Goal: Find specific page/section: Find specific page/section

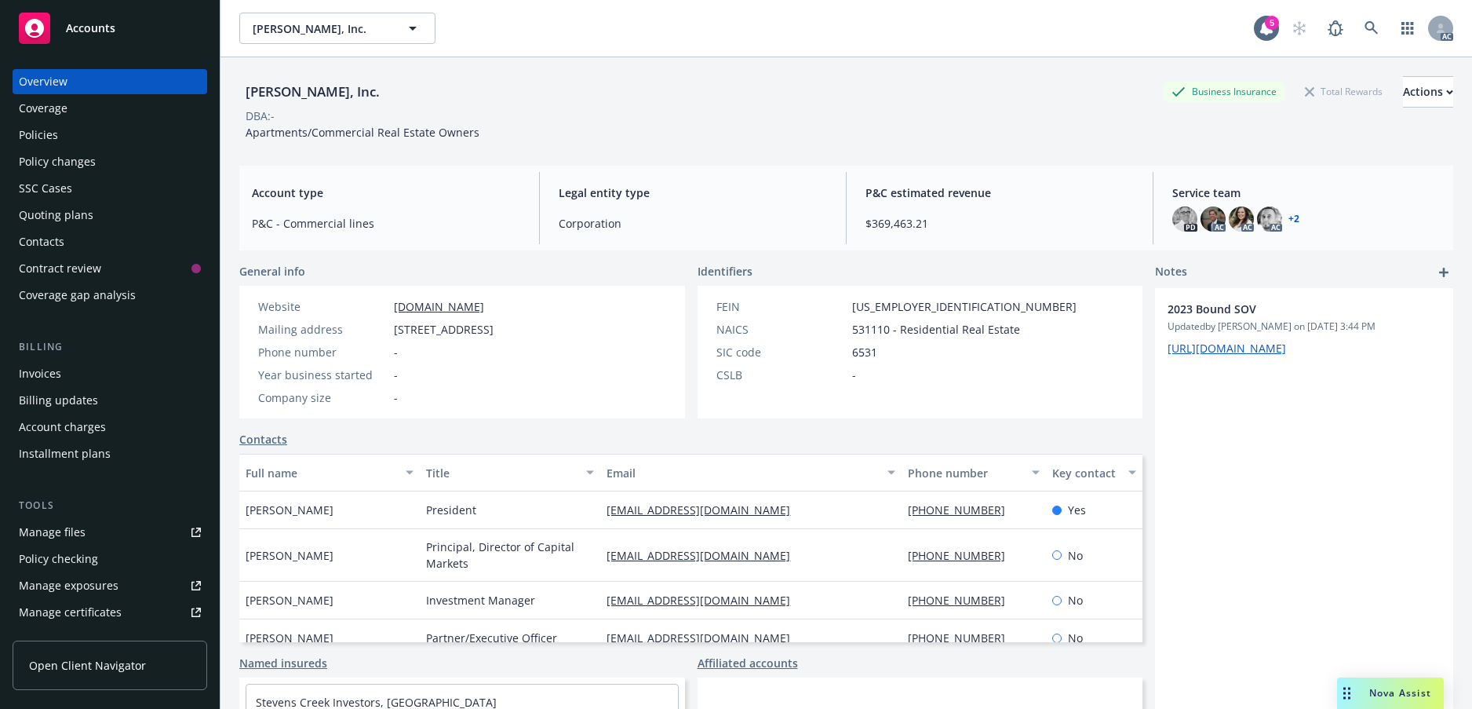
scroll to position [6, 0]
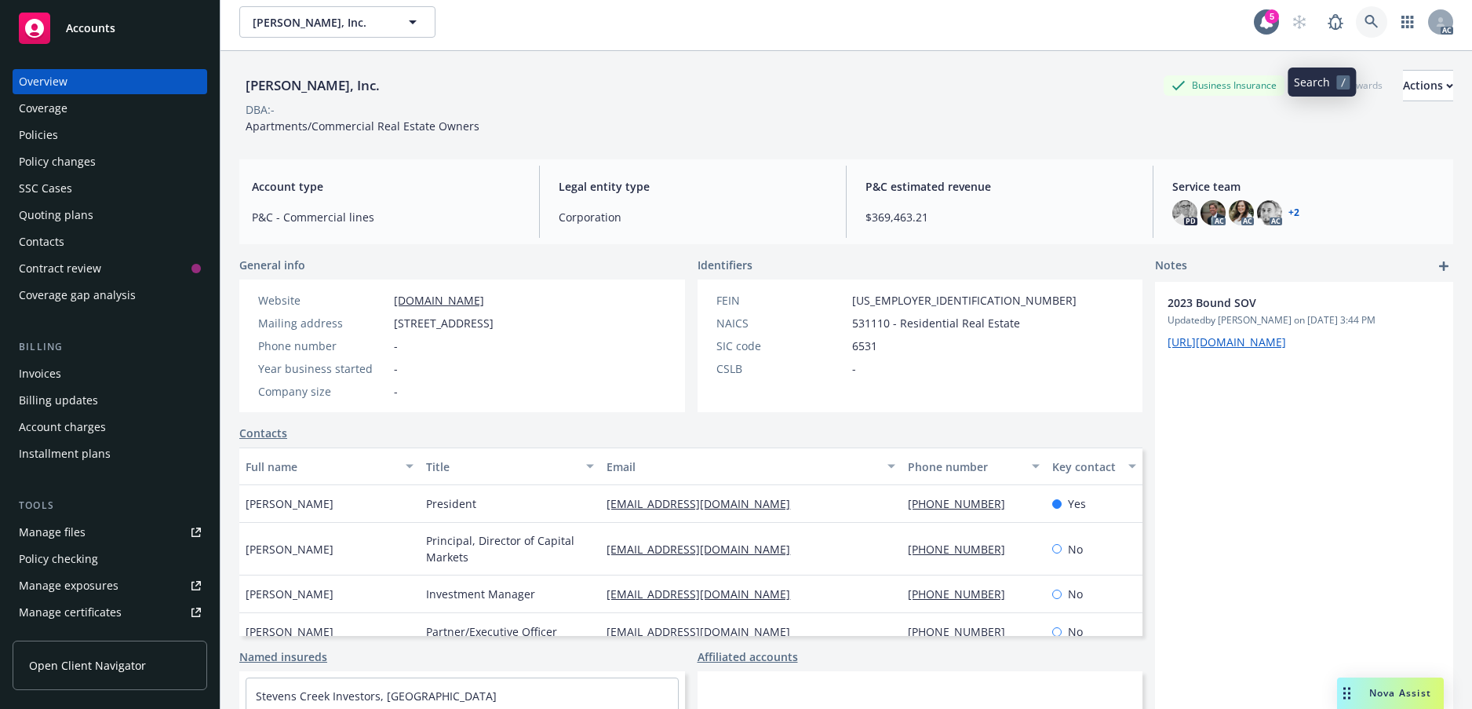
click at [1365, 29] on icon at bounding box center [1372, 22] width 14 height 14
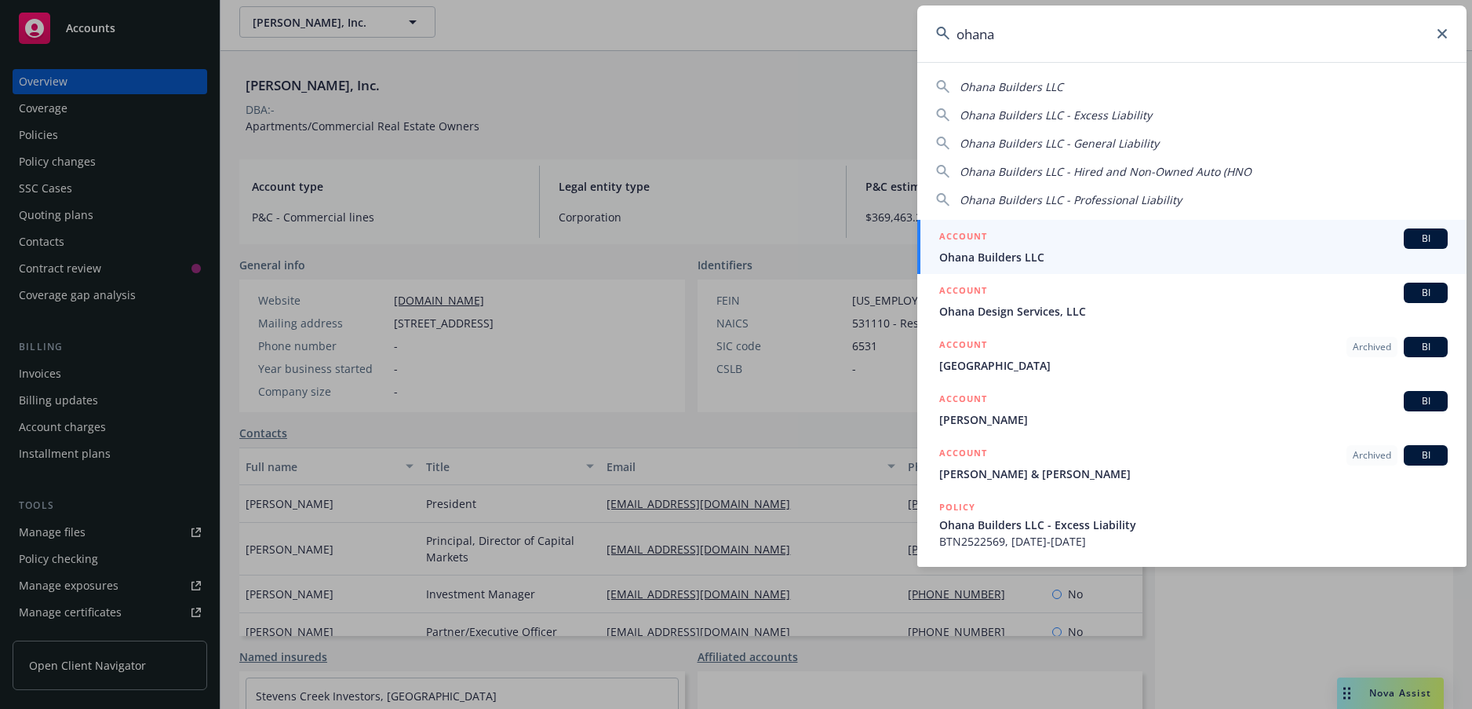
type input "ohana"
click at [1019, 261] on span "Ohana Builders LLC" at bounding box center [1193, 257] width 509 height 16
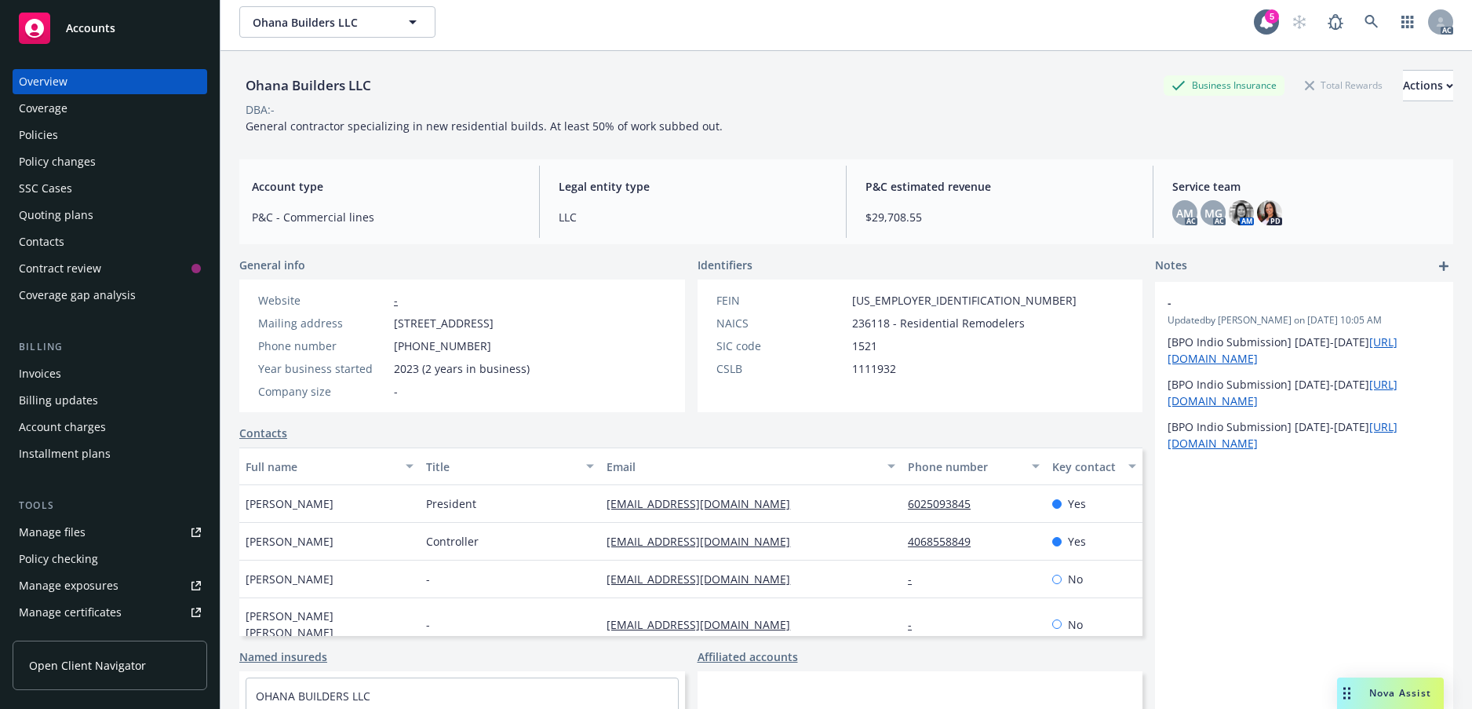
click at [45, 148] on div "Policies" at bounding box center [38, 134] width 39 height 25
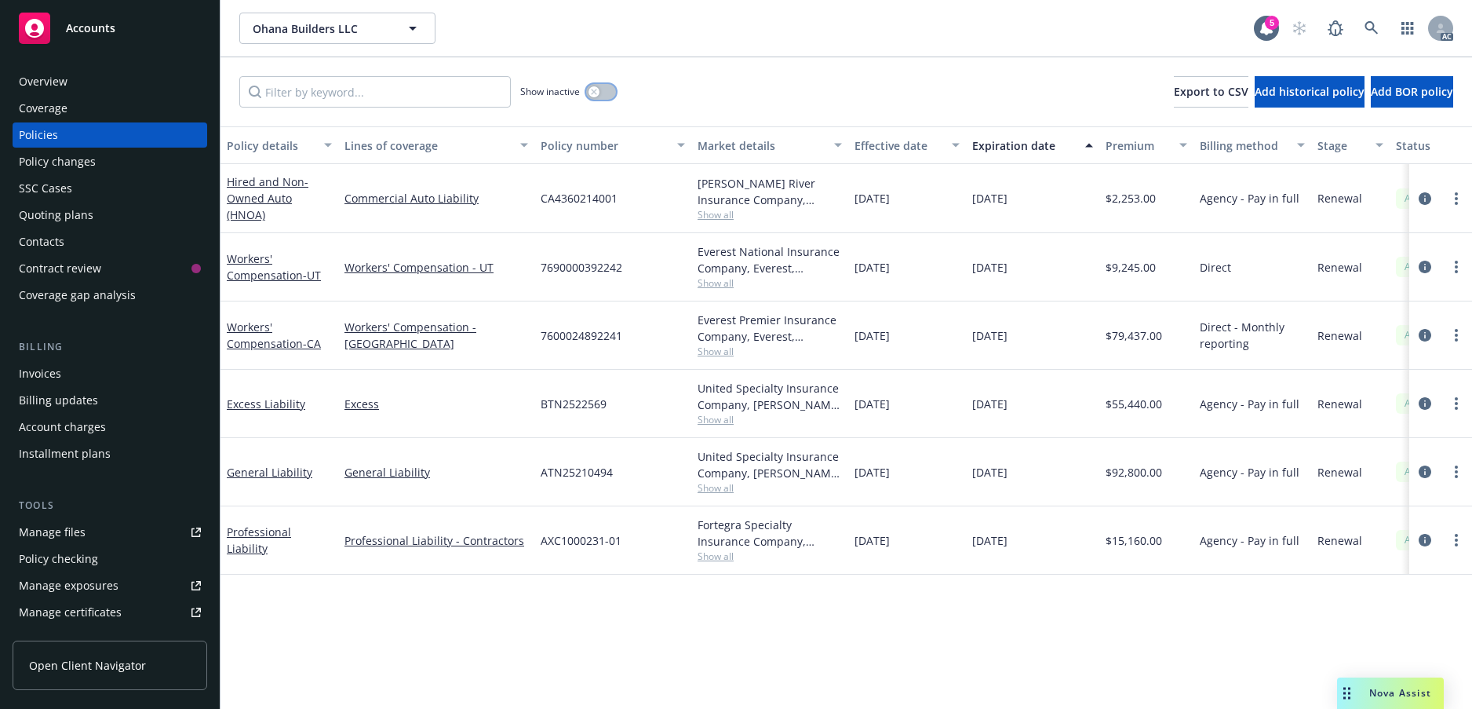
click at [597, 95] on icon "button" at bounding box center [594, 92] width 6 height 6
